Goal: Task Accomplishment & Management: Use online tool/utility

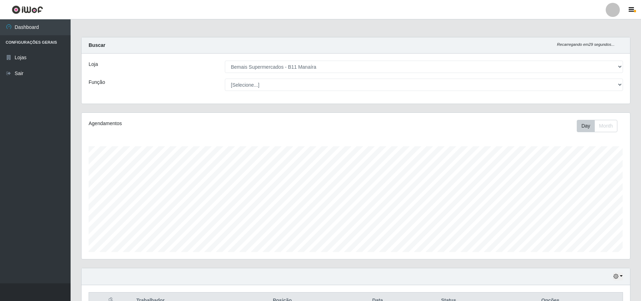
select select "409"
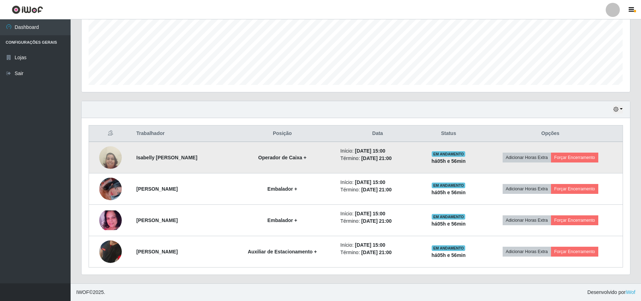
scroll to position [147, 548]
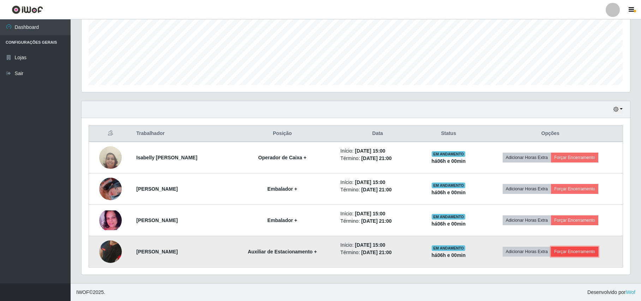
click at [573, 254] on button "Forçar Encerramento" at bounding box center [574, 252] width 47 height 10
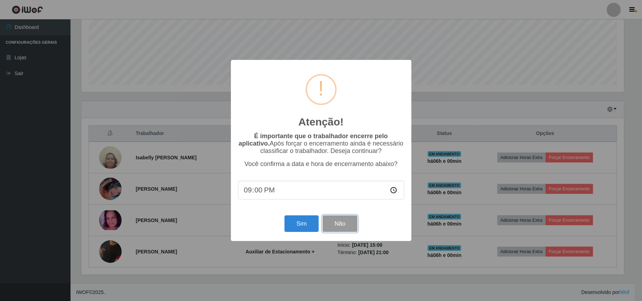
click at [348, 225] on button "Não" at bounding box center [340, 224] width 35 height 17
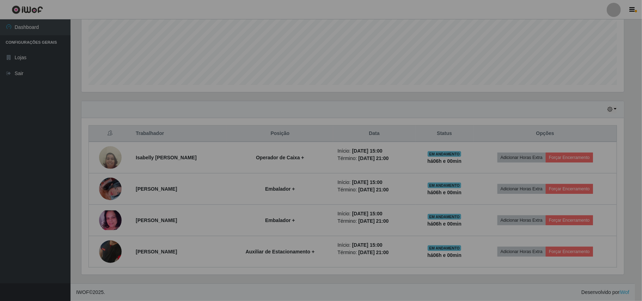
scroll to position [147, 548]
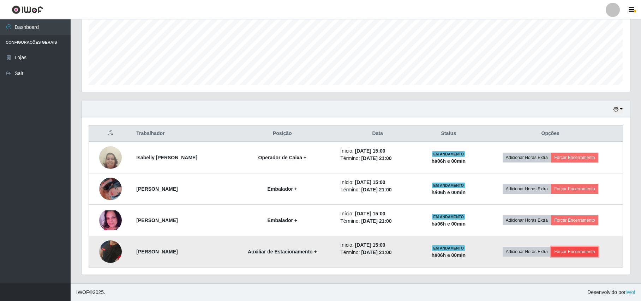
click at [567, 252] on button "Forçar Encerramento" at bounding box center [574, 252] width 47 height 10
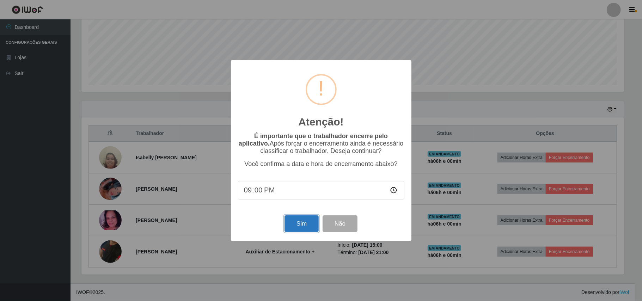
click at [311, 225] on button "Sim" at bounding box center [302, 224] width 34 height 17
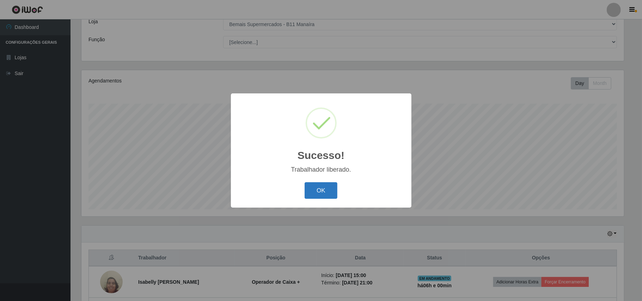
click at [324, 191] on button "OK" at bounding box center [321, 190] width 33 height 17
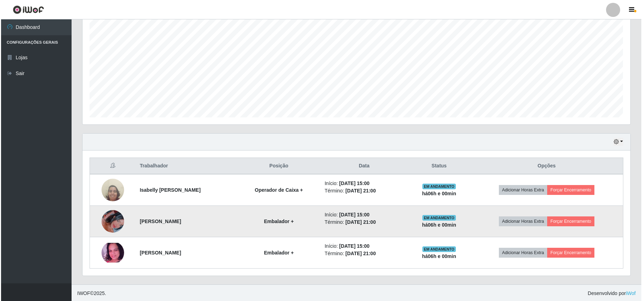
scroll to position [137, 0]
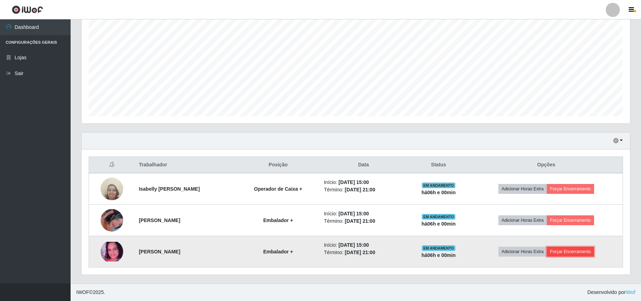
click at [571, 252] on button "Forçar Encerramento" at bounding box center [570, 252] width 47 height 10
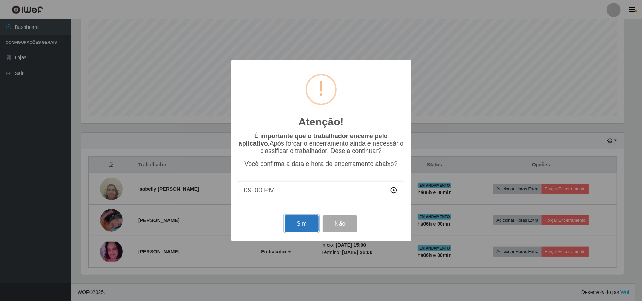
click at [305, 230] on button "Sim" at bounding box center [302, 224] width 34 height 17
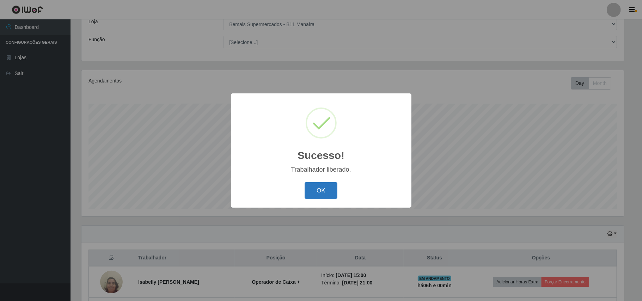
click at [332, 191] on button "OK" at bounding box center [321, 190] width 33 height 17
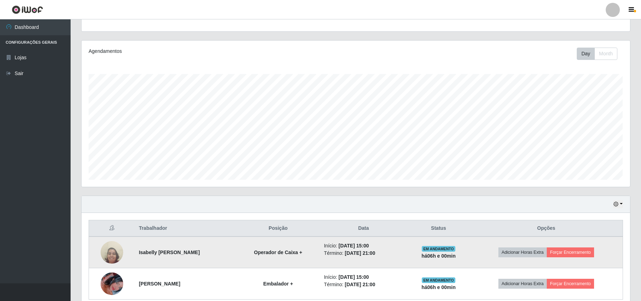
scroll to position [106, 0]
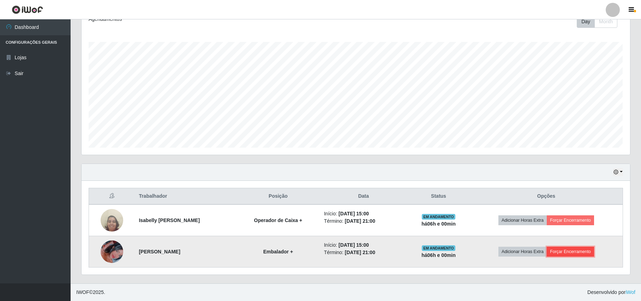
click at [584, 255] on button "Forçar Encerramento" at bounding box center [570, 252] width 47 height 10
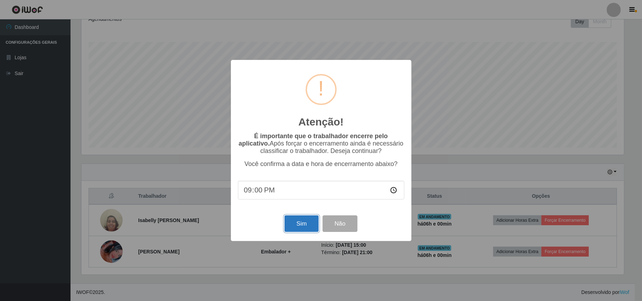
click at [303, 222] on button "Sim" at bounding box center [302, 224] width 34 height 17
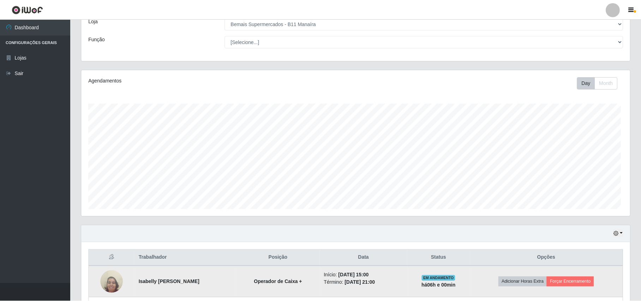
scroll to position [0, 0]
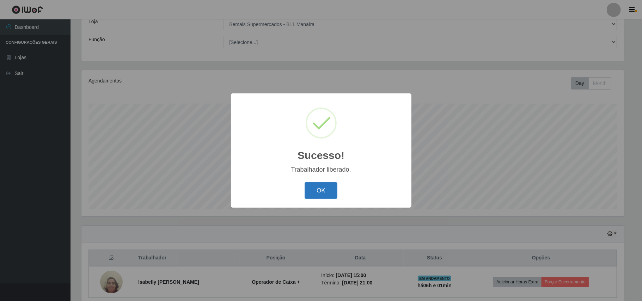
click at [327, 185] on button "OK" at bounding box center [321, 190] width 33 height 17
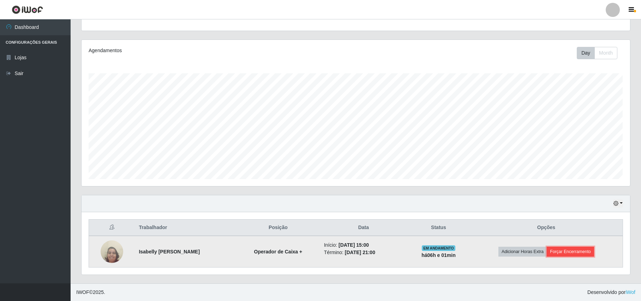
click at [571, 253] on button "Forçar Encerramento" at bounding box center [570, 252] width 47 height 10
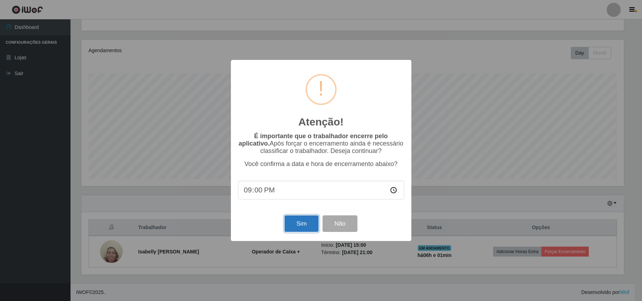
click at [300, 228] on button "Sim" at bounding box center [302, 224] width 34 height 17
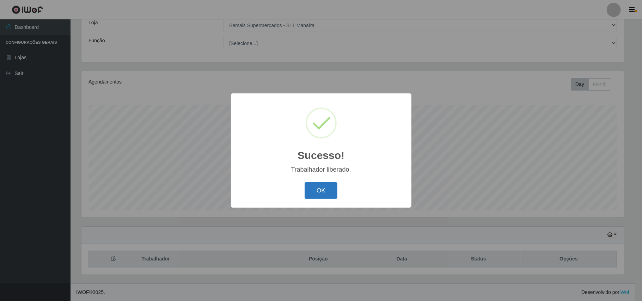
click at [314, 183] on button "OK" at bounding box center [321, 190] width 33 height 17
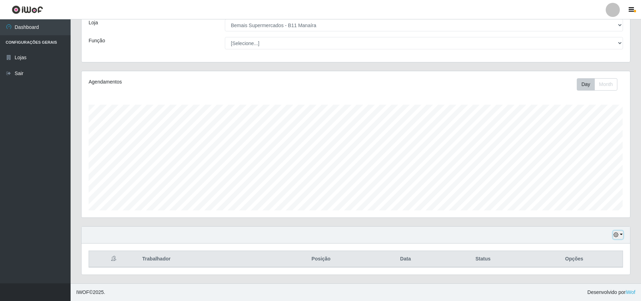
click at [617, 234] on icon "button" at bounding box center [615, 235] width 5 height 5
click at [579, 180] on button "1 dia" at bounding box center [595, 178] width 56 height 15
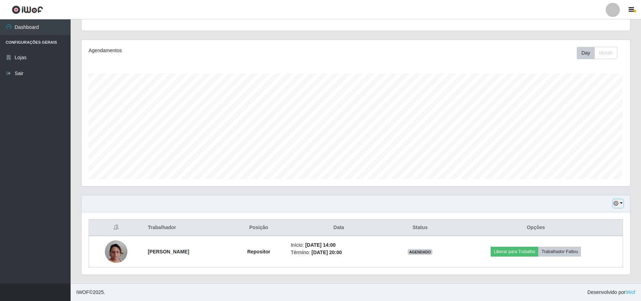
click at [615, 201] on icon "button" at bounding box center [615, 203] width 5 height 5
click at [573, 132] on button "Hoje" at bounding box center [595, 132] width 56 height 15
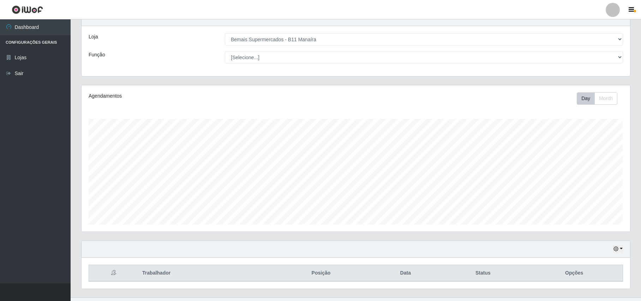
scroll to position [43, 0]
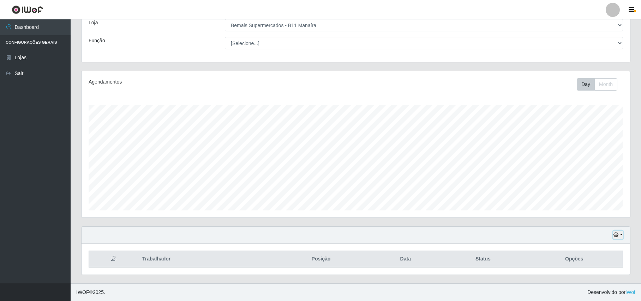
click at [616, 236] on icon "button" at bounding box center [615, 235] width 5 height 5
click at [584, 179] on button "1 dia" at bounding box center [595, 178] width 56 height 15
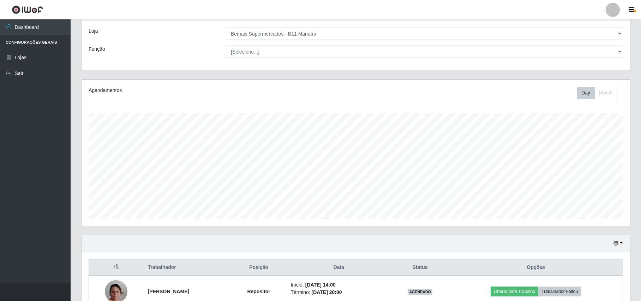
scroll to position [74, 0]
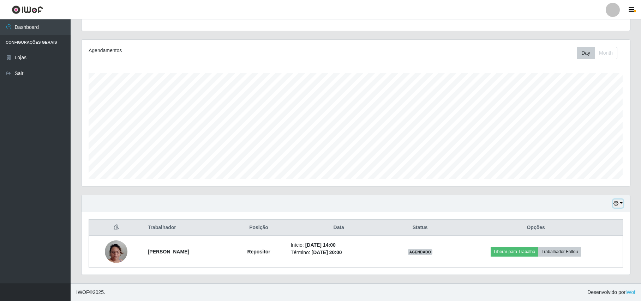
click at [614, 204] on icon "button" at bounding box center [615, 203] width 5 height 5
click at [583, 135] on button "Hoje" at bounding box center [595, 132] width 56 height 15
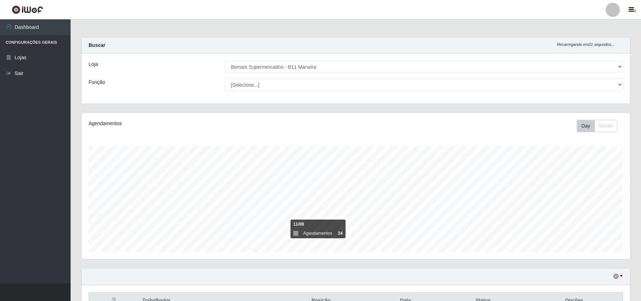
scroll to position [43, 0]
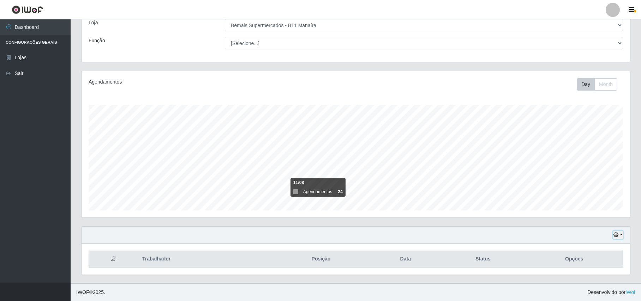
click at [620, 236] on button "button" at bounding box center [618, 235] width 10 height 8
click at [579, 176] on button "1 dia" at bounding box center [595, 178] width 56 height 15
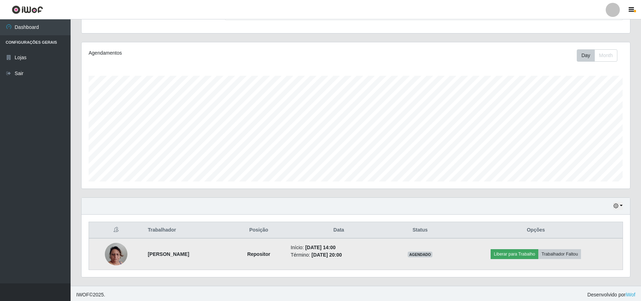
scroll to position [74, 0]
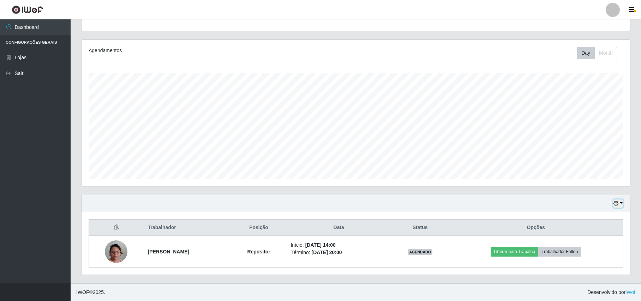
click at [616, 202] on icon "button" at bounding box center [615, 203] width 5 height 5
click at [583, 135] on button "Hoje" at bounding box center [595, 132] width 56 height 15
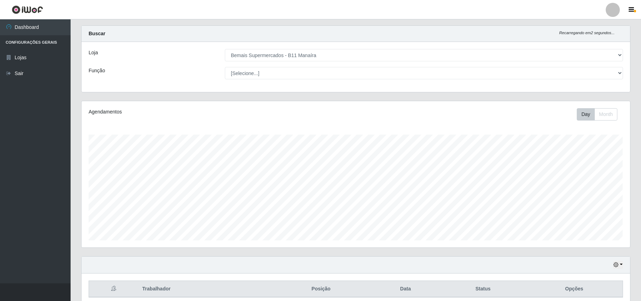
scroll to position [0, 0]
